Goal: Information Seeking & Learning: Learn about a topic

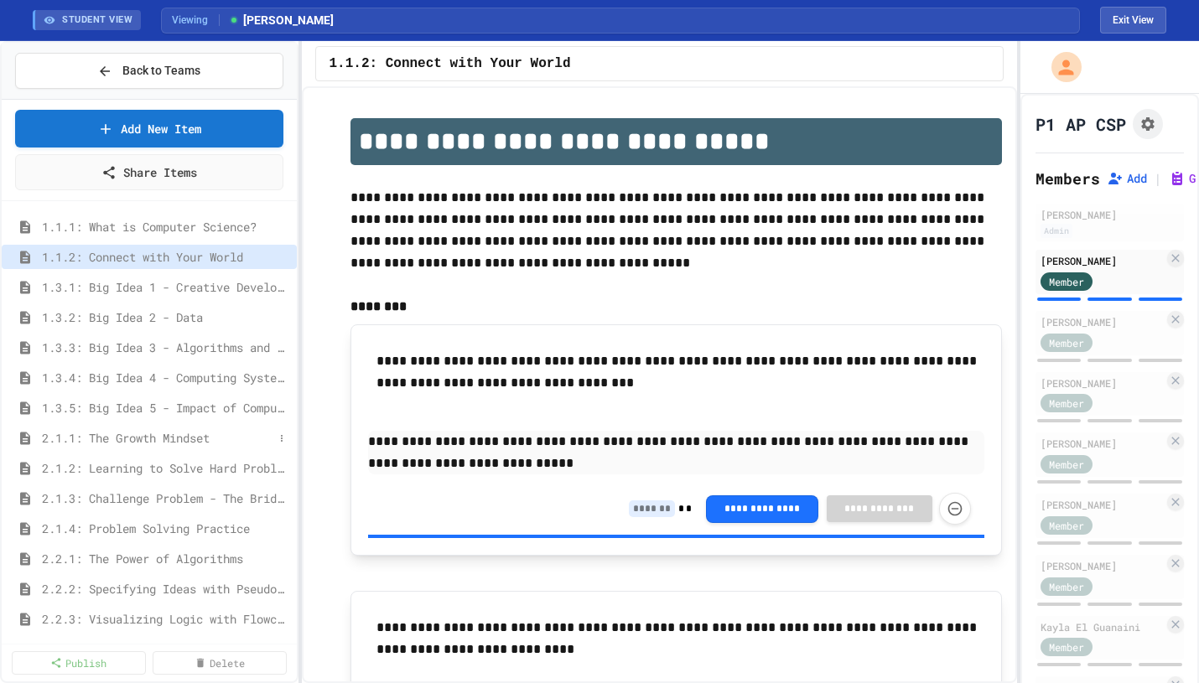
click at [127, 431] on span "2.1.1: The Growth Mindset" at bounding box center [157, 438] width 231 height 18
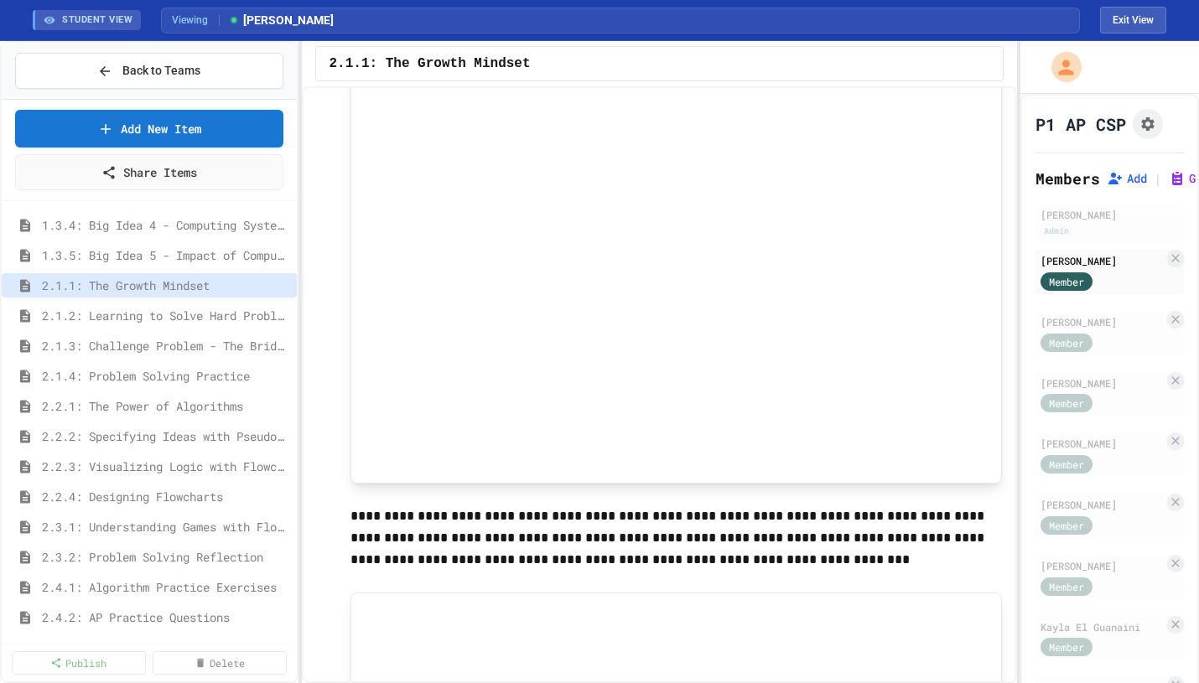
scroll to position [233, 0]
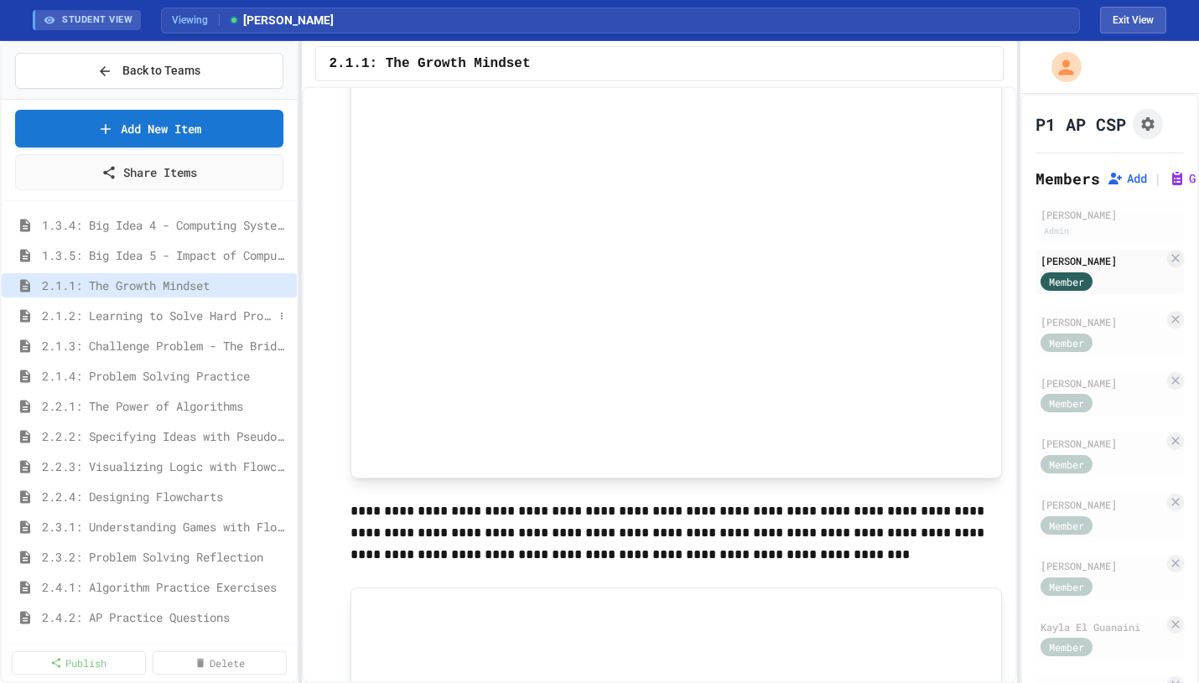
click at [145, 307] on span "2.1.2: Learning to Solve Hard Problems" at bounding box center [157, 316] width 231 height 18
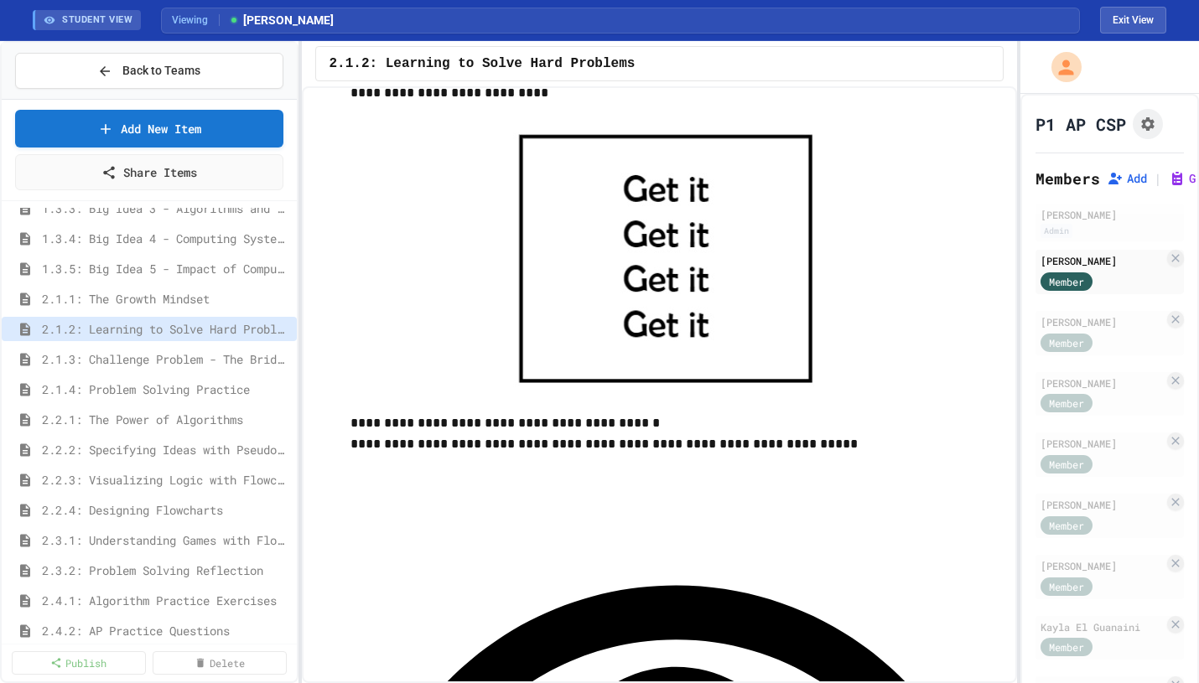
scroll to position [883, 0]
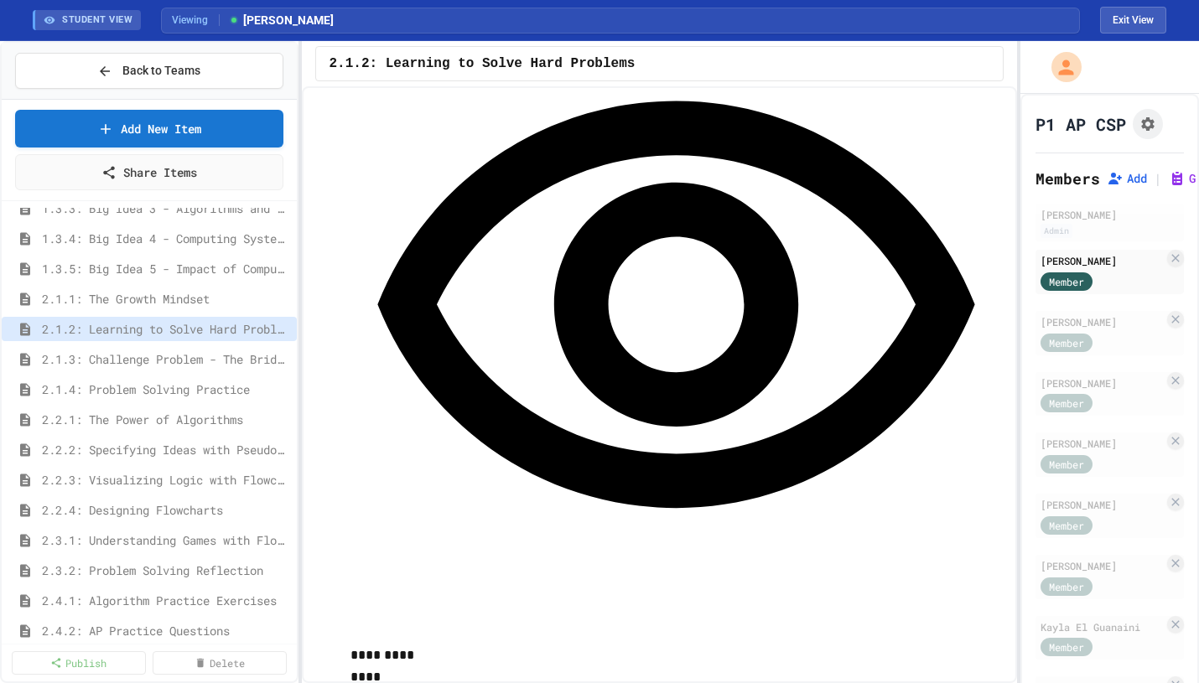
scroll to position [1371, 0]
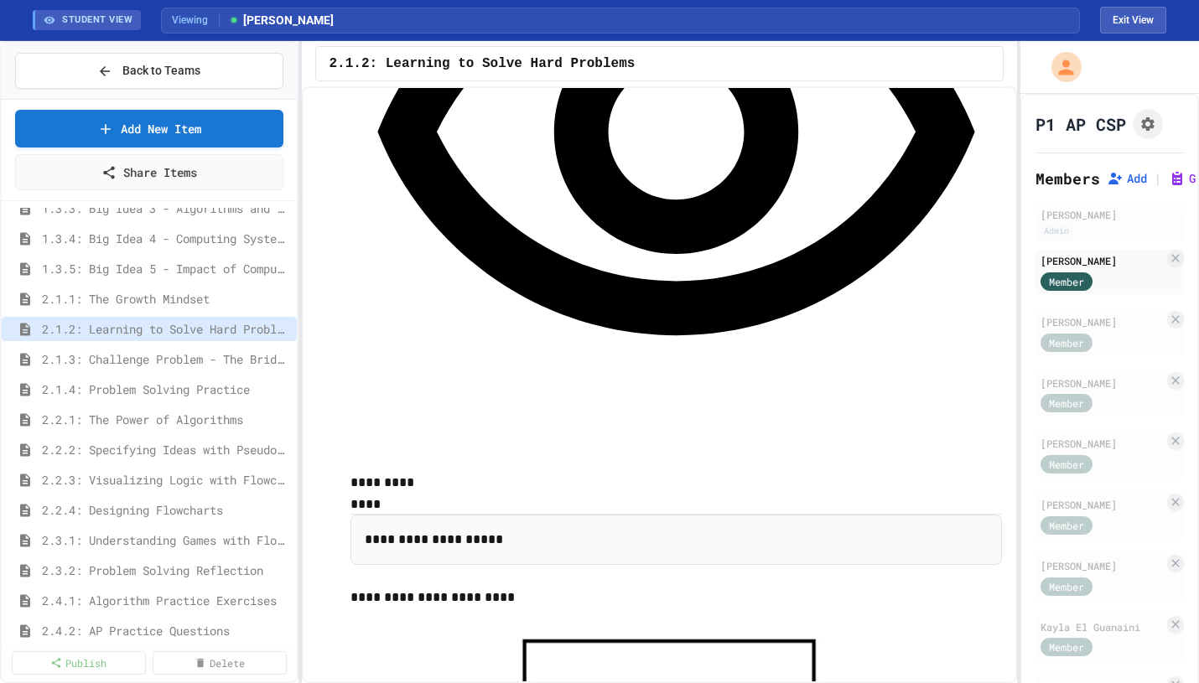
scroll to position [1665, 0]
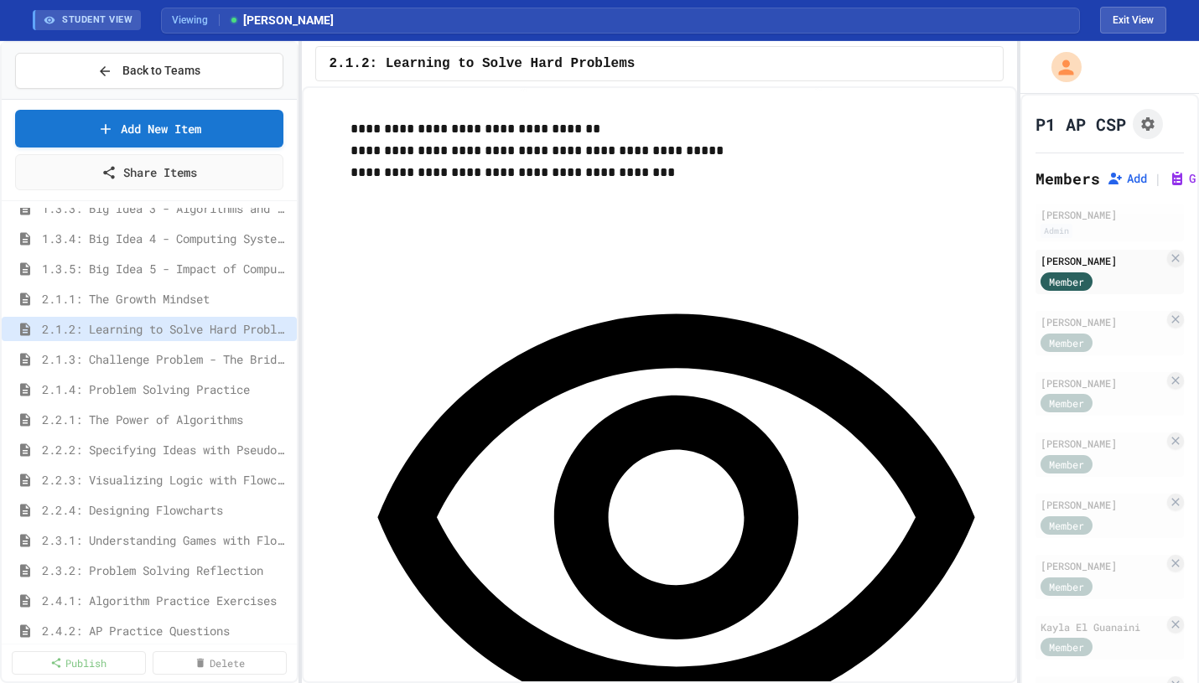
scroll to position [2347, 0]
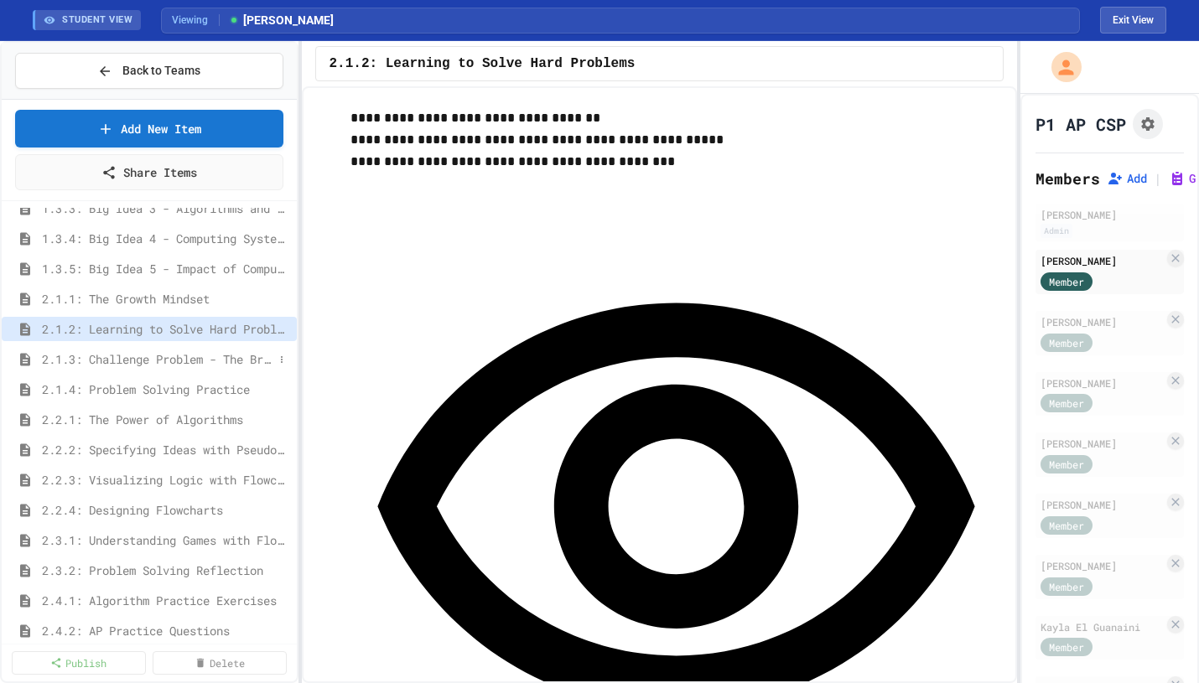
click at [197, 355] on span "2.1.3: Challenge Problem - The Bridge" at bounding box center [157, 359] width 231 height 18
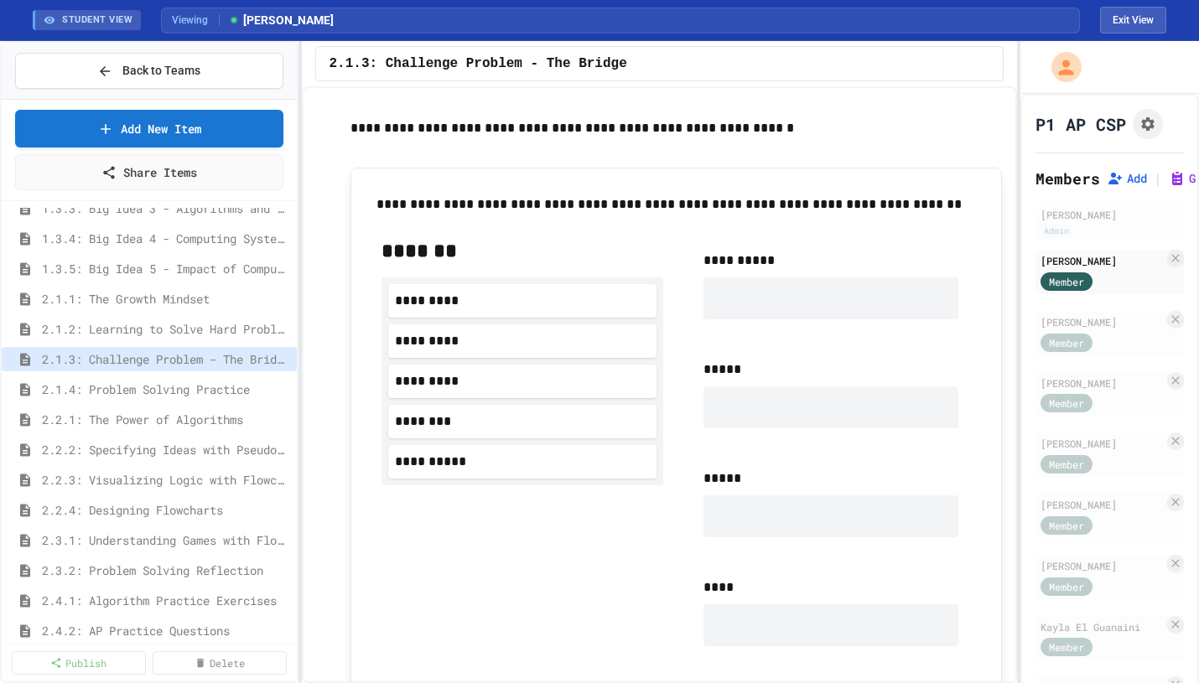
scroll to position [960, 0]
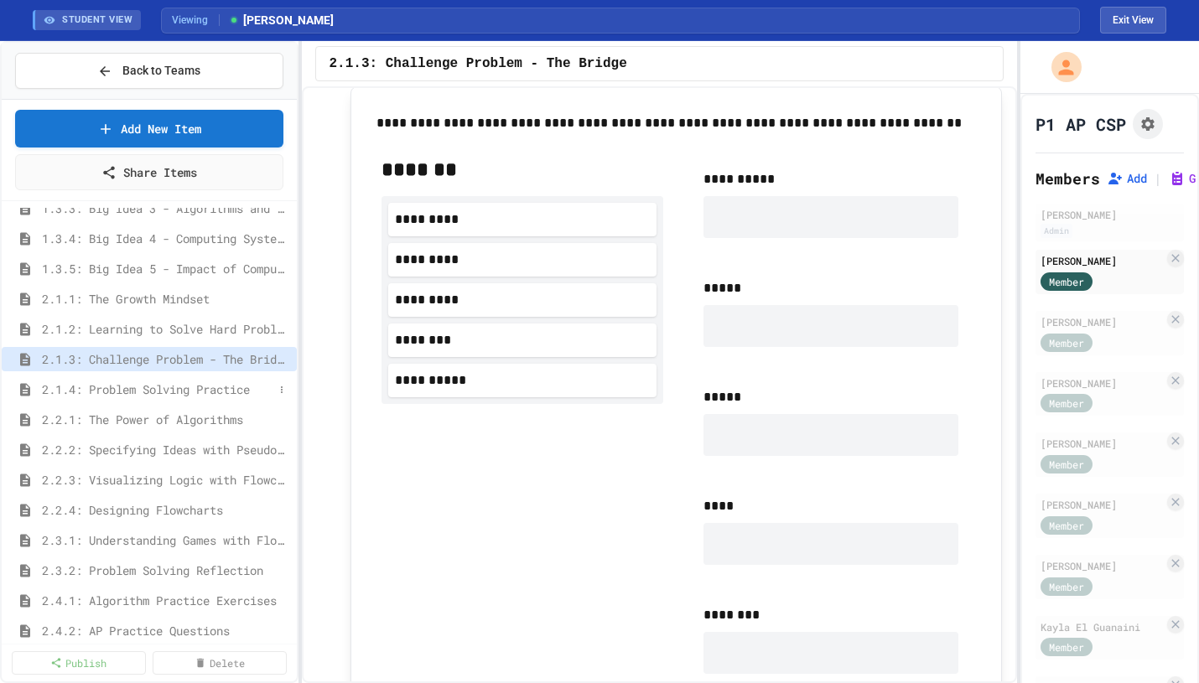
click at [136, 381] on span "2.1.4: Problem Solving Practice" at bounding box center [157, 390] width 231 height 18
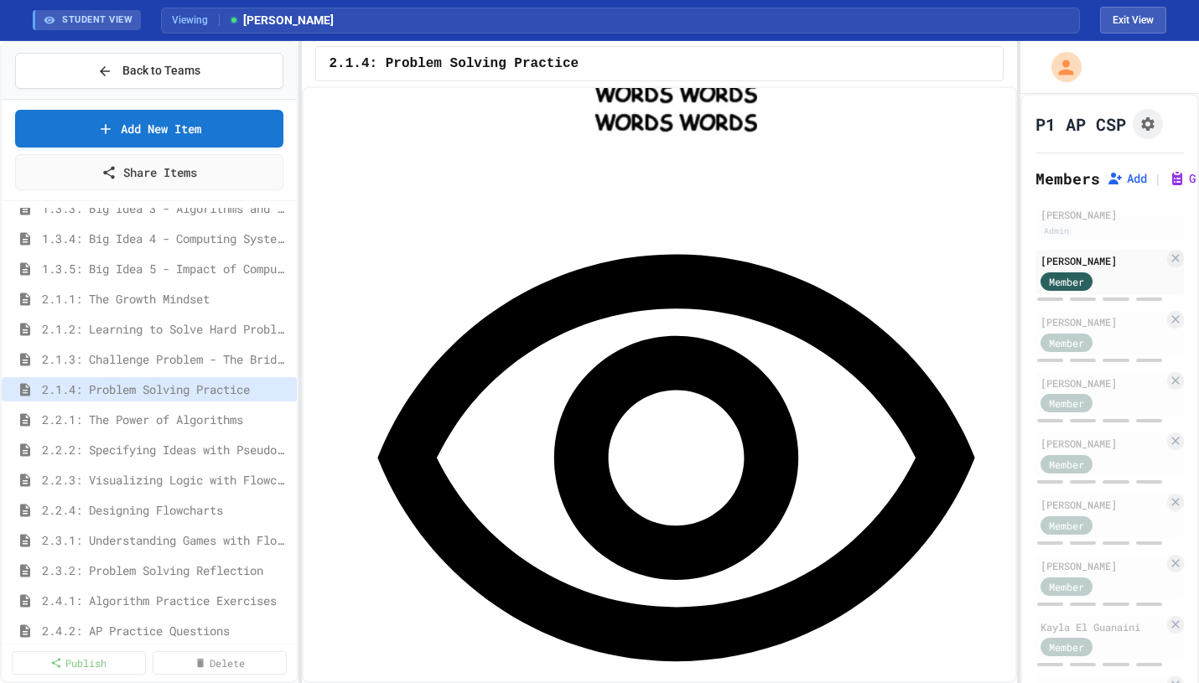
scroll to position [1350, 0]
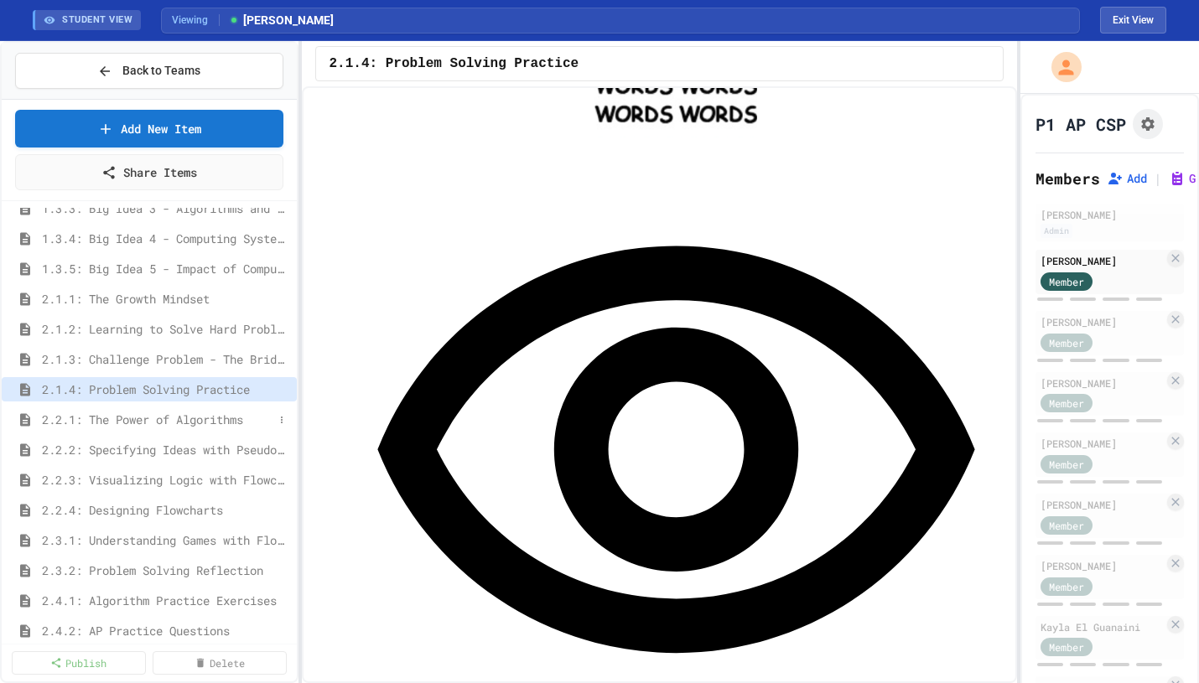
click at [230, 413] on span "2.2.1: The Power of Algorithms" at bounding box center [157, 420] width 231 height 18
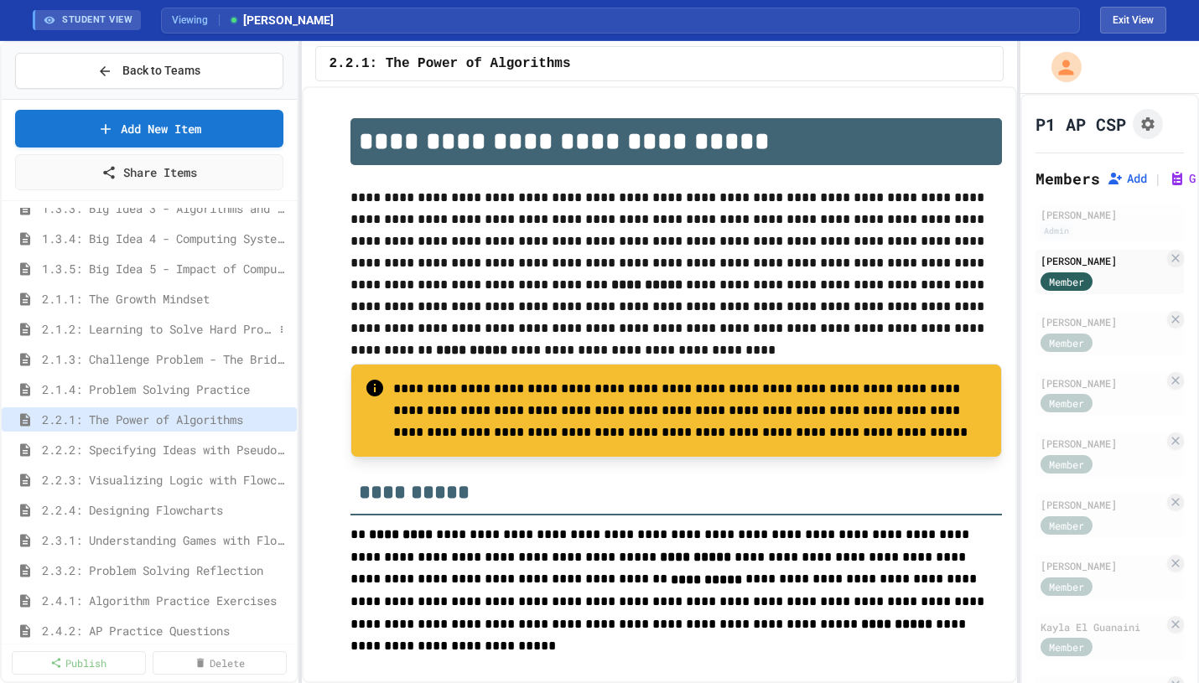
click at [207, 327] on span "2.1.2: Learning to Solve Hard Problems" at bounding box center [157, 329] width 231 height 18
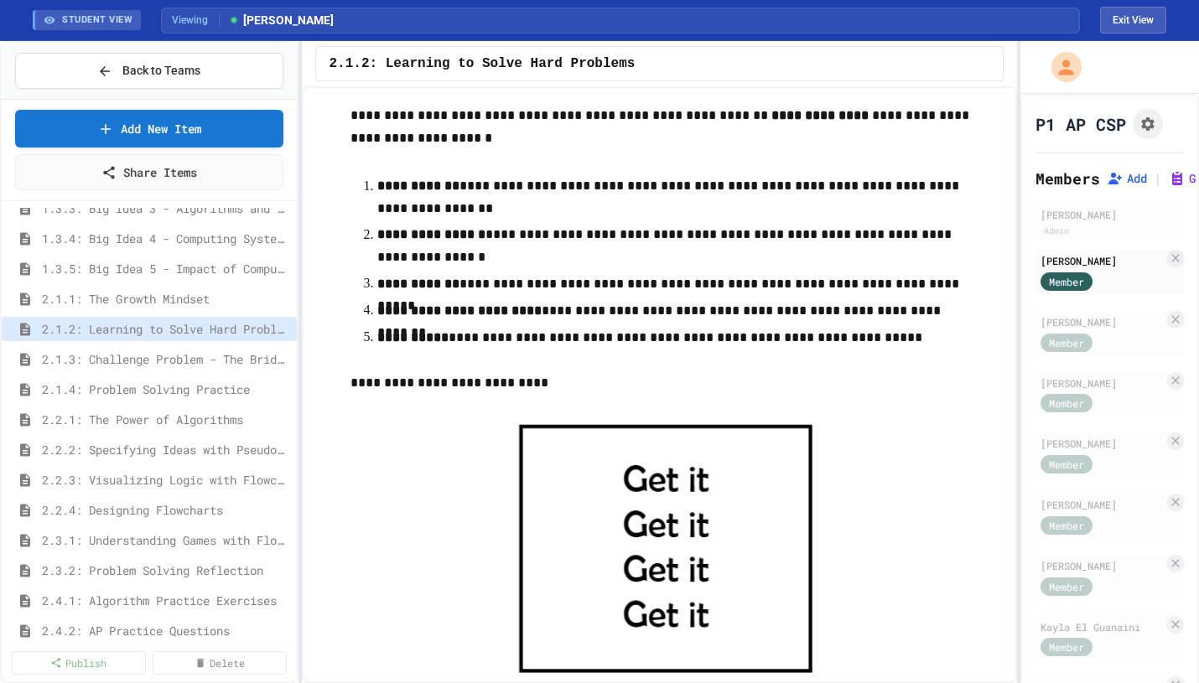
scroll to position [591, 0]
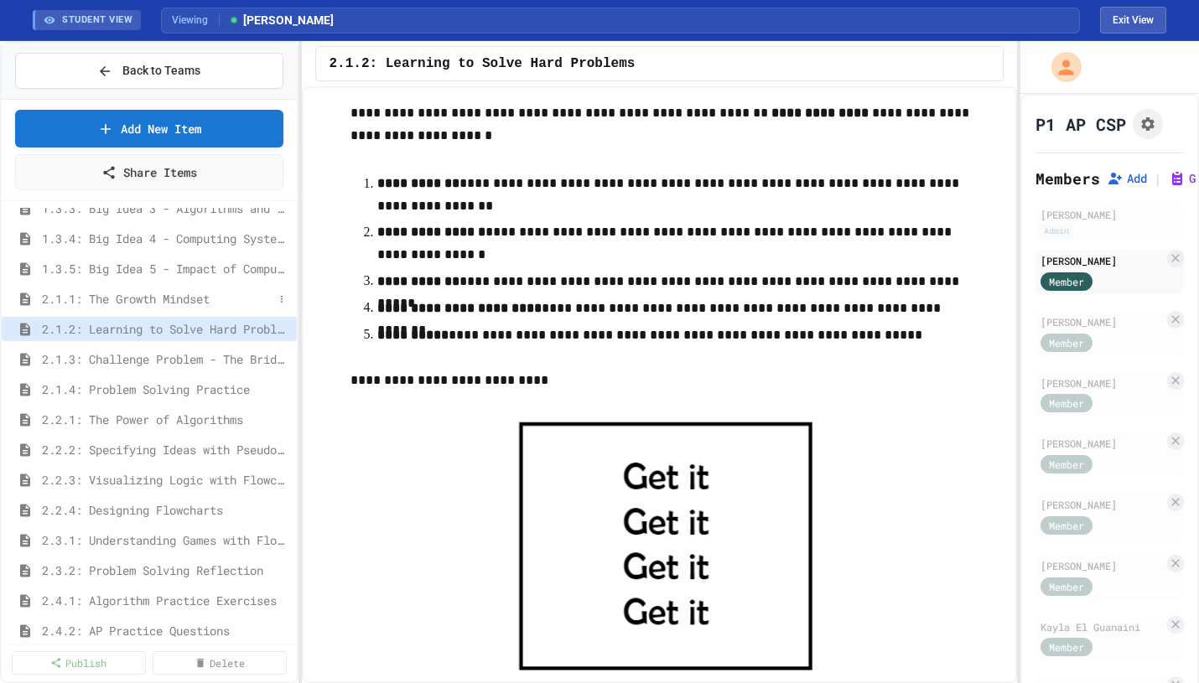
click at [220, 292] on span "2.1.1: The Growth Mindset" at bounding box center [157, 299] width 231 height 18
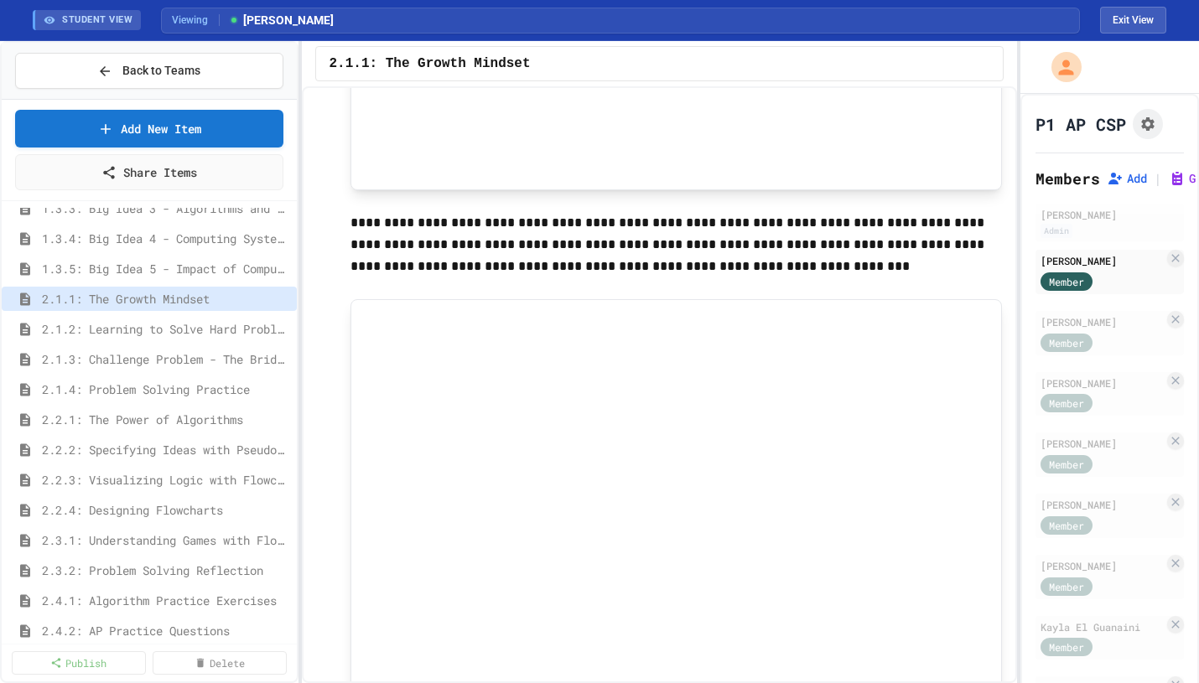
scroll to position [523, 0]
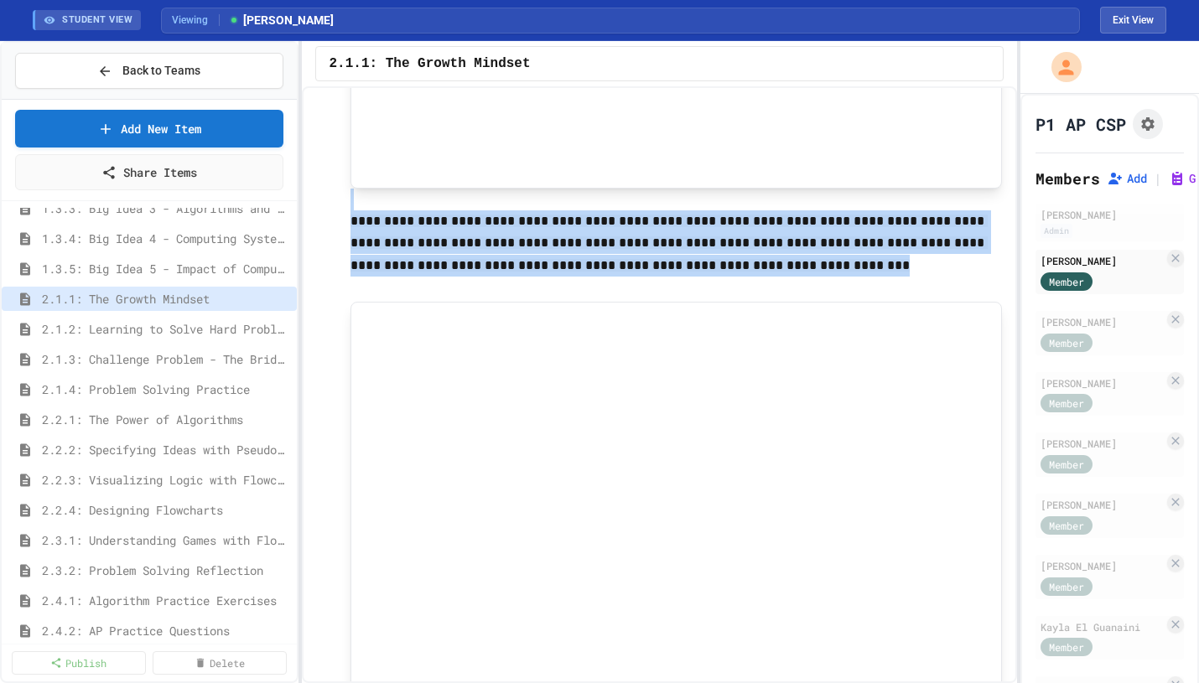
drag, startPoint x: 738, startPoint y: 268, endPoint x: 346, endPoint y: 195, distance: 399.0
click at [345, 197] on div "**********" at bounding box center [659, 422] width 685 height 1689
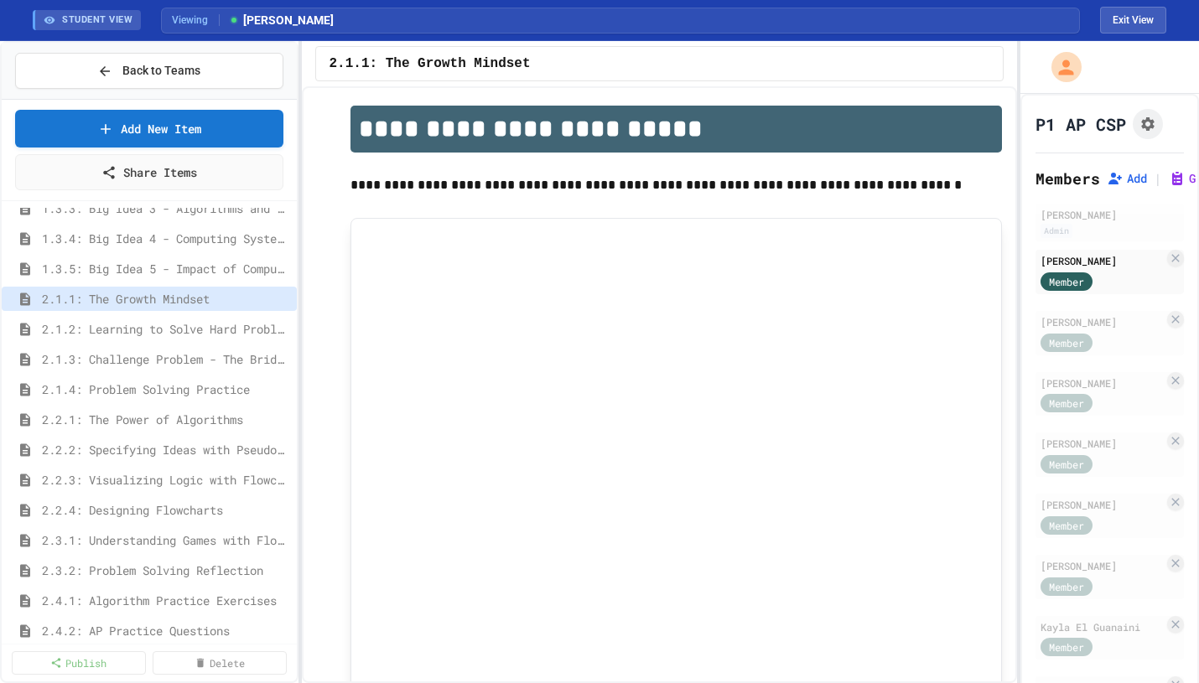
scroll to position [0, 0]
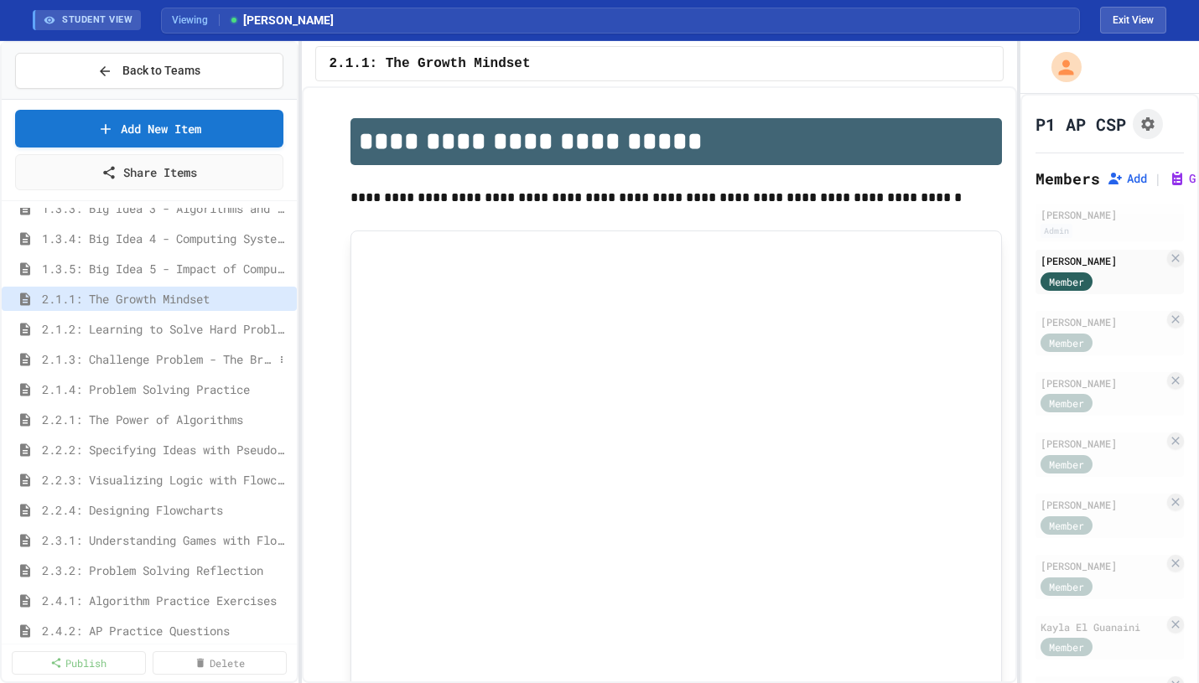
click at [179, 355] on span "2.1.3: Challenge Problem - The Bridge" at bounding box center [157, 359] width 231 height 18
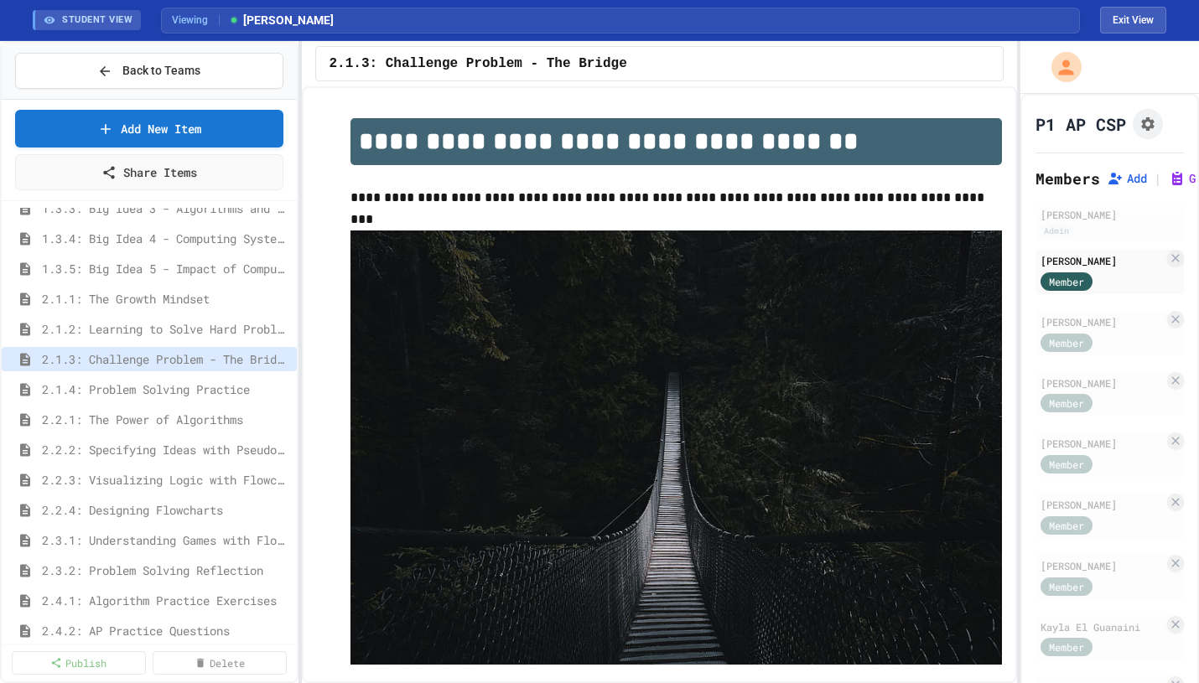
click at [165, 407] on div "2.2.1: The Power of Algorithms" at bounding box center [149, 419] width 295 height 24
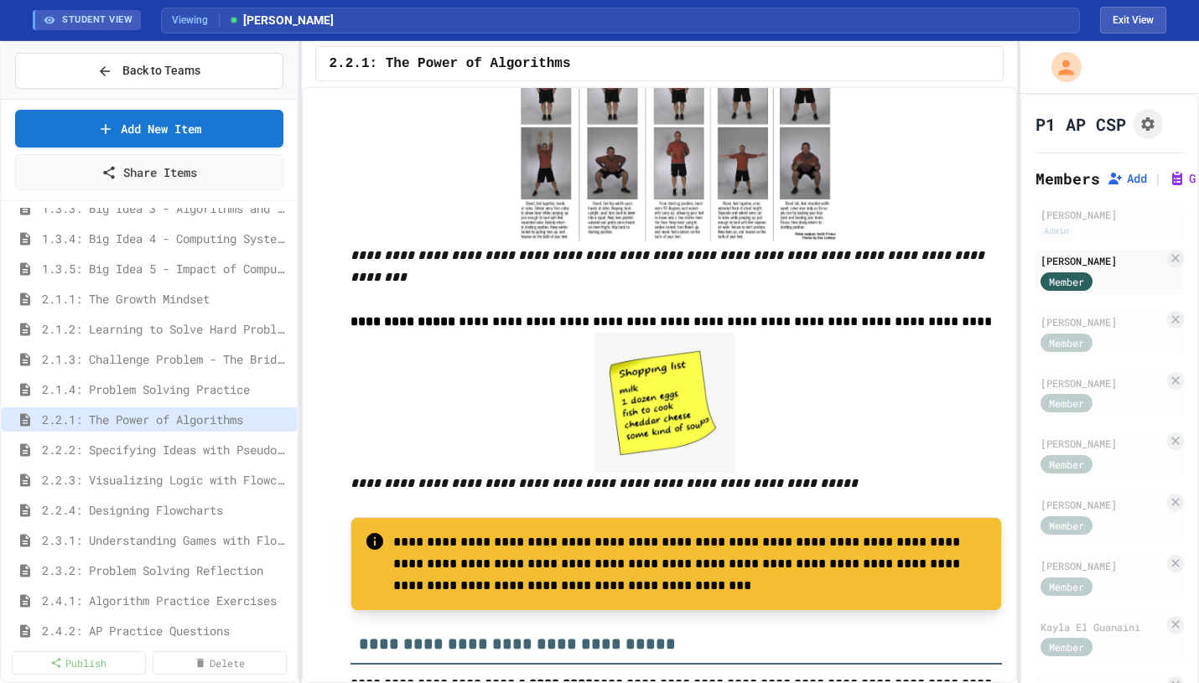
scroll to position [153, 0]
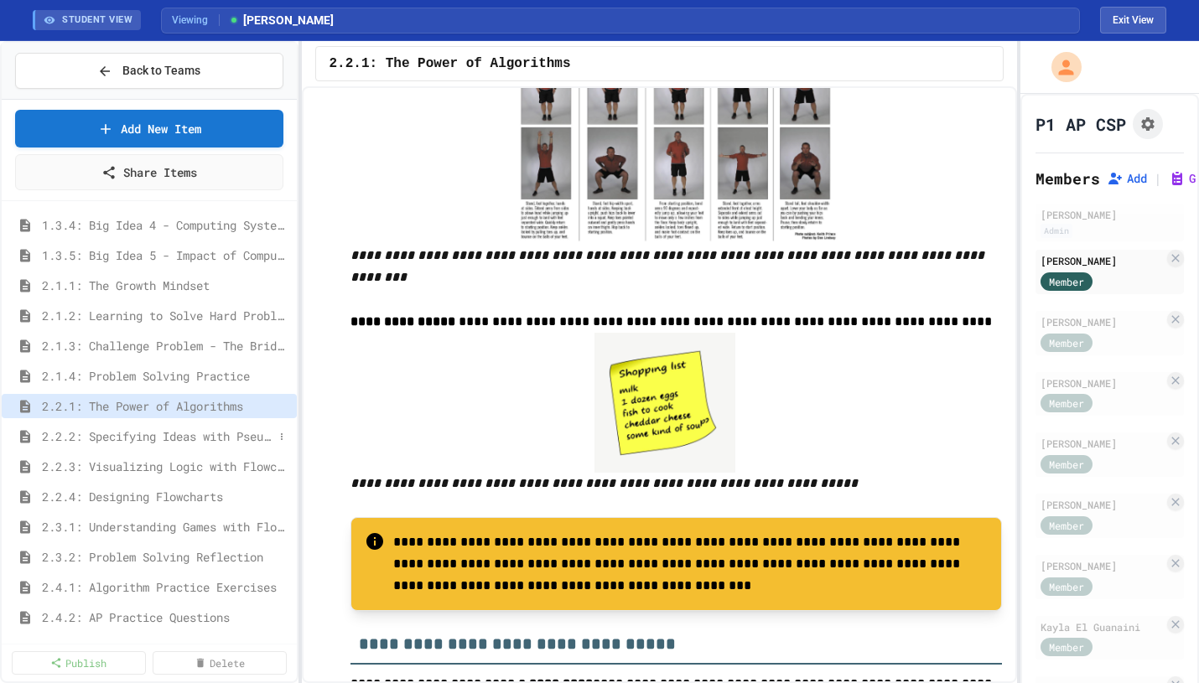
click at [185, 429] on span "2.2.2: Specifying Ideas with Pseudocode" at bounding box center [157, 436] width 231 height 18
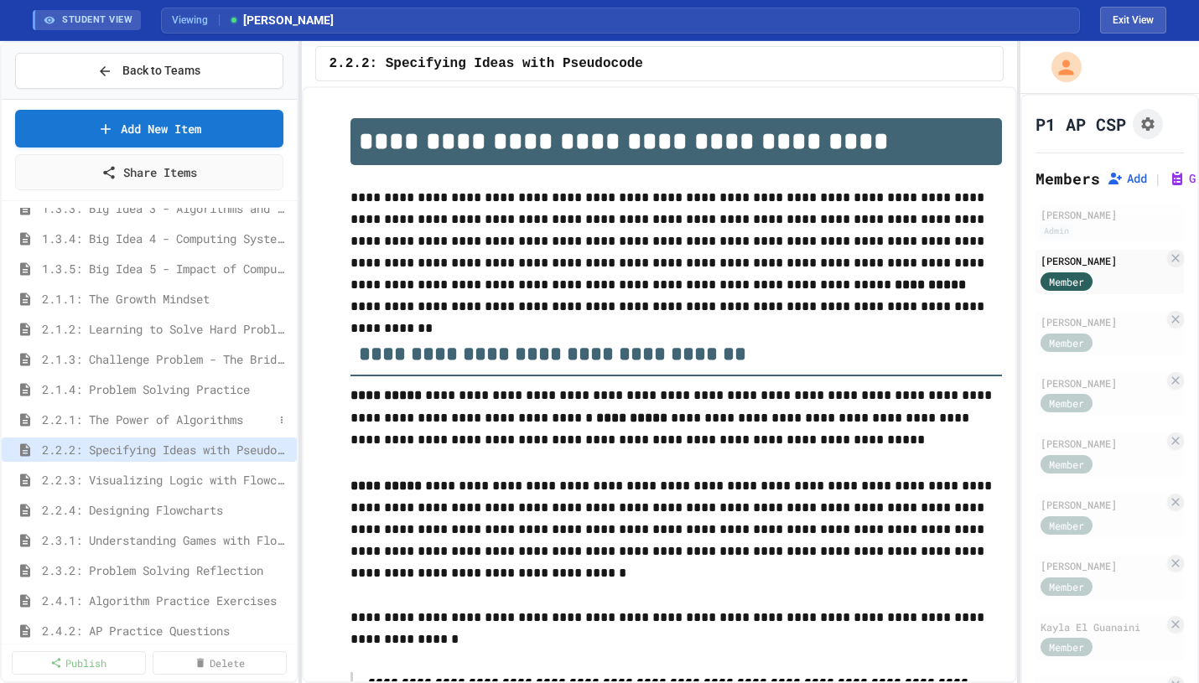
click at [183, 413] on span "2.2.1: The Power of Algorithms" at bounding box center [157, 420] width 231 height 18
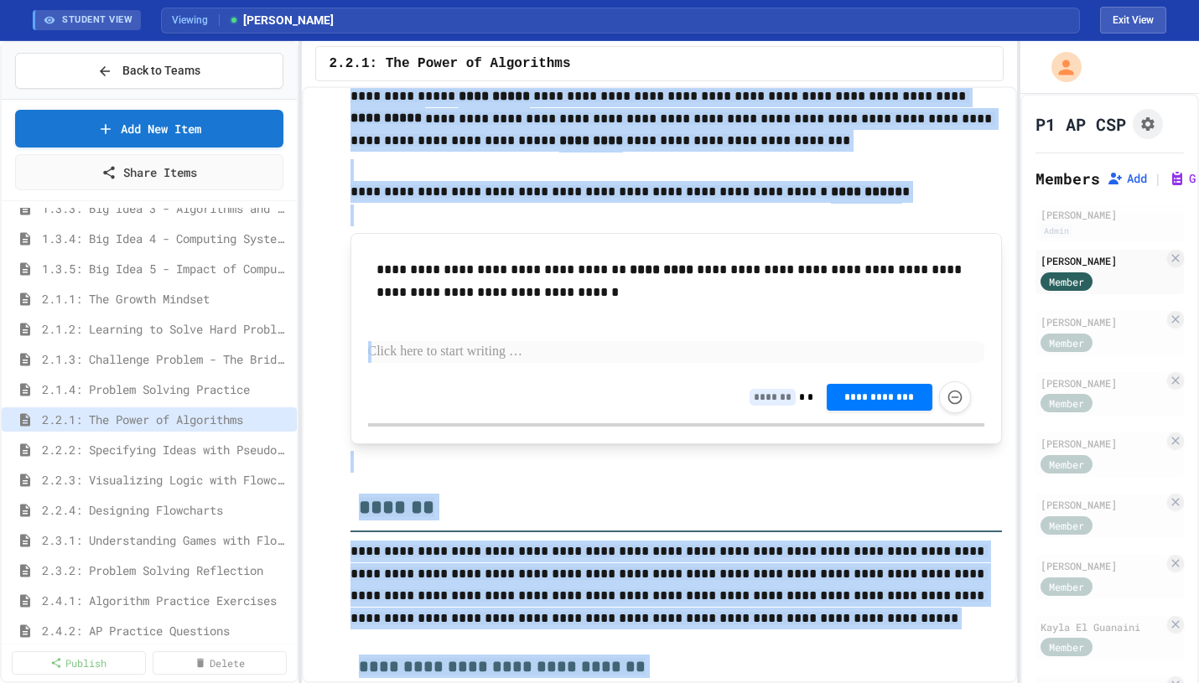
scroll to position [3723, 0]
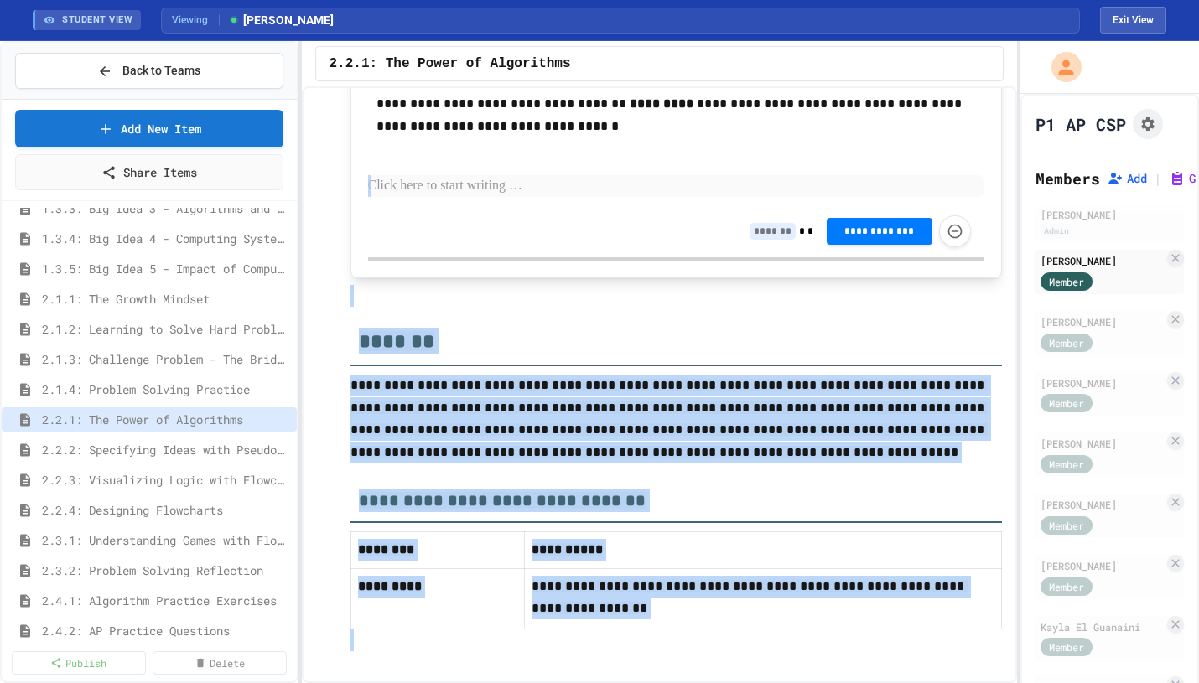
drag, startPoint x: 354, startPoint y: 132, endPoint x: 599, endPoint y: 637, distance: 561.2
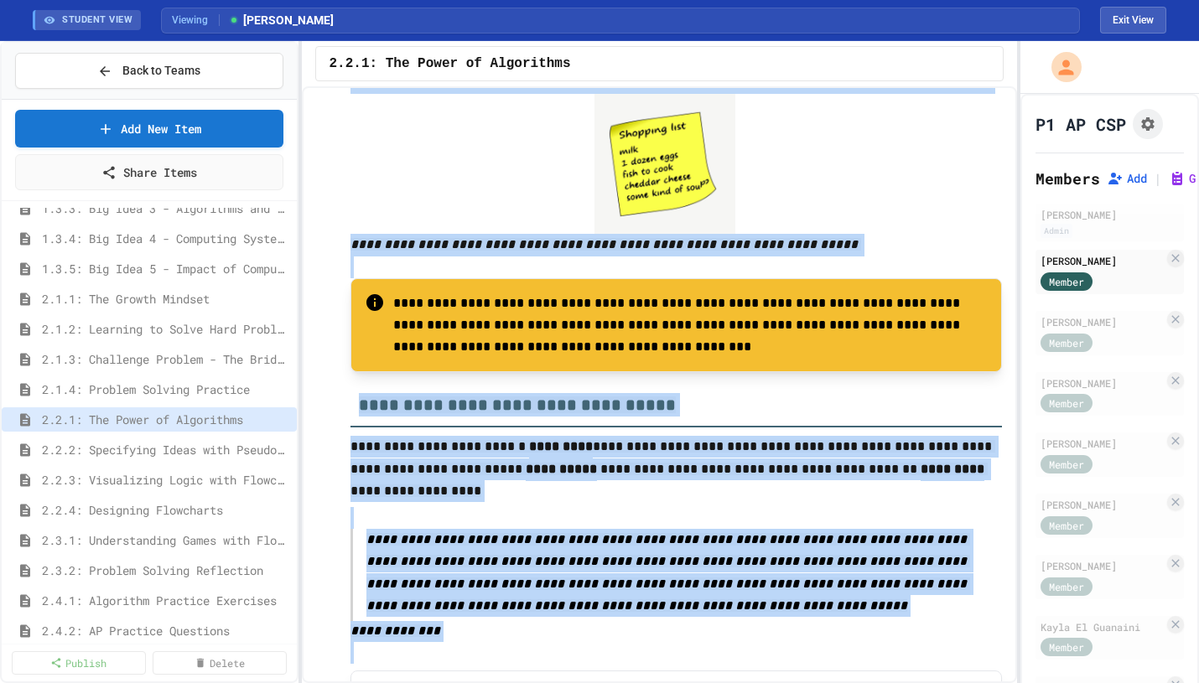
scroll to position [365, 0]
